Goal: Information Seeking & Learning: Check status

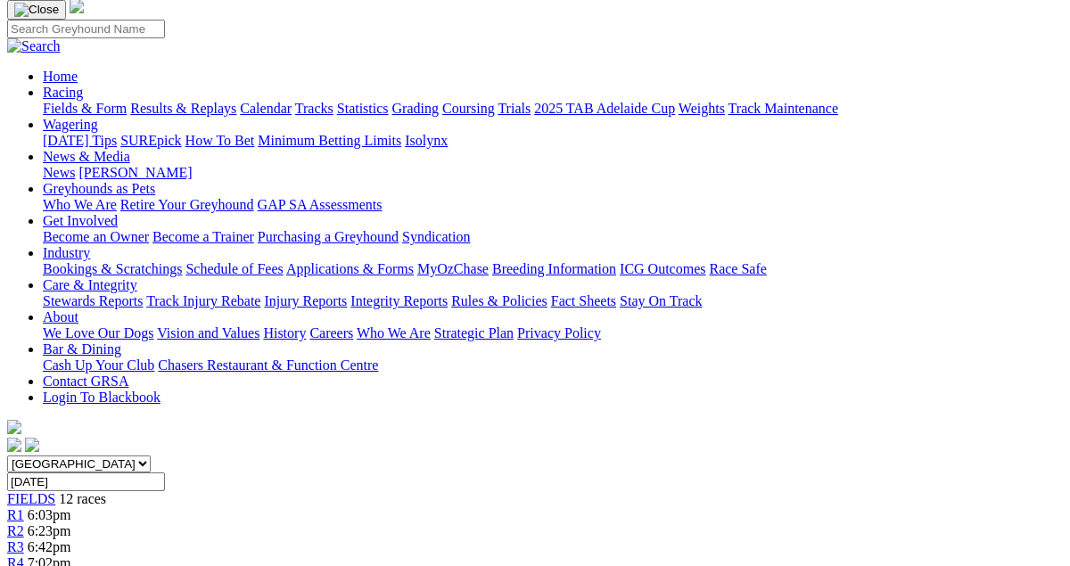
scroll to position [0, 37]
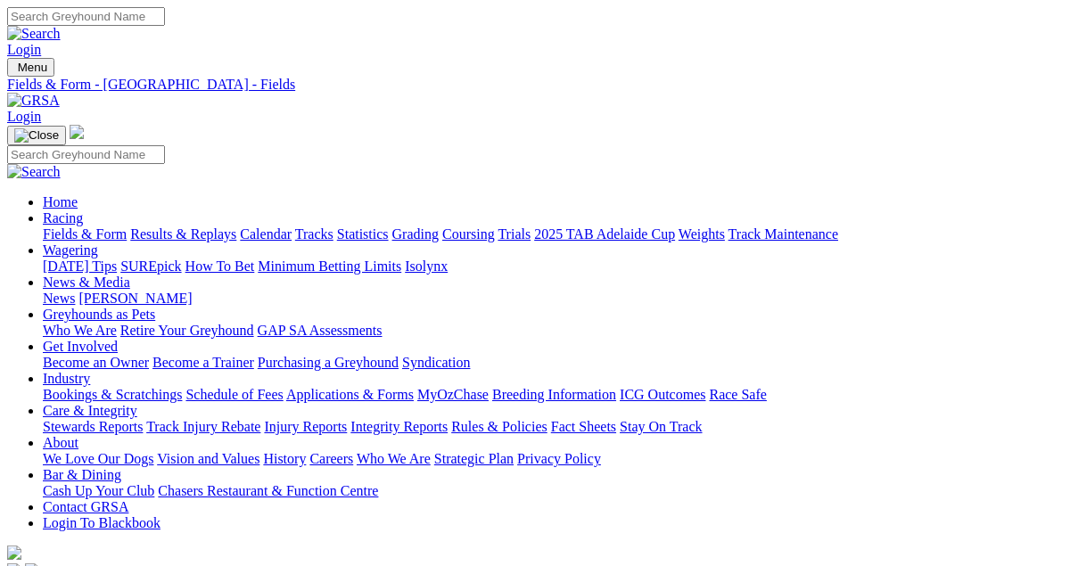
click at [139, 226] on link "Results & Replays" at bounding box center [183, 233] width 106 height 15
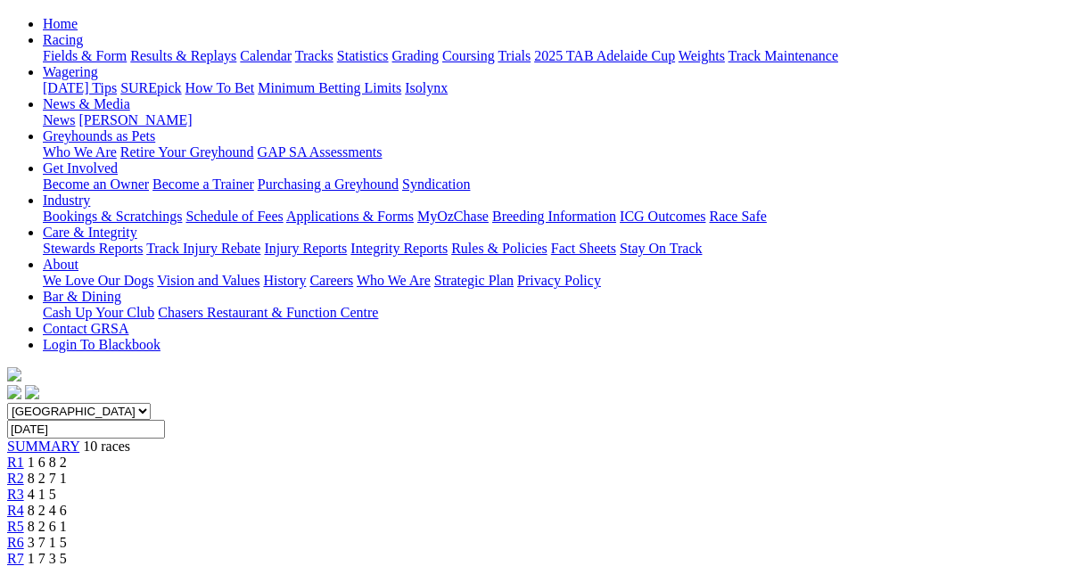
scroll to position [184, 0]
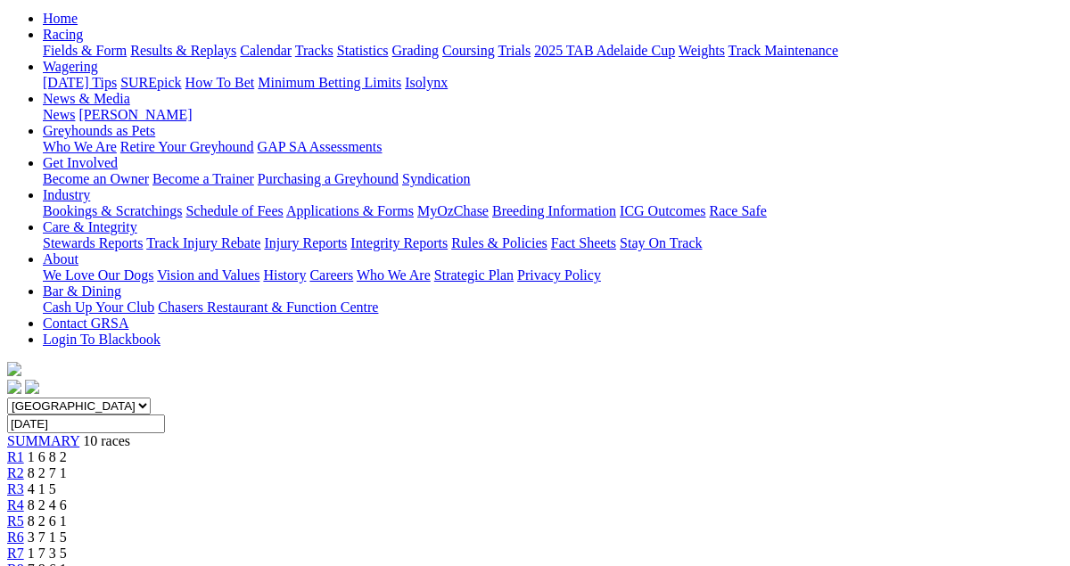
click at [67, 465] on span "8 2 7 1" at bounding box center [47, 472] width 39 height 15
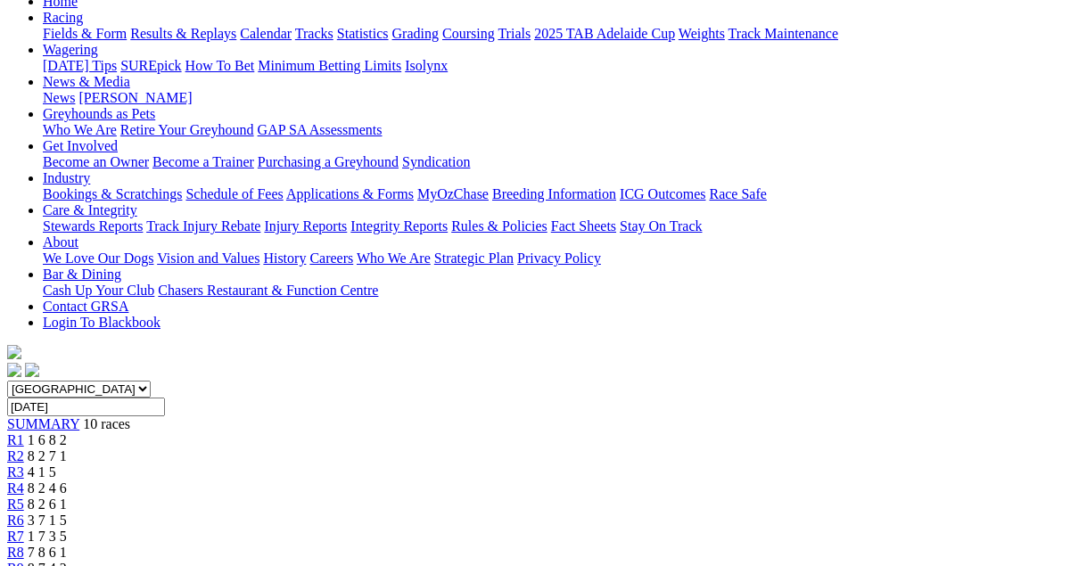
scroll to position [208, 0]
